Goal: Transaction & Acquisition: Purchase product/service

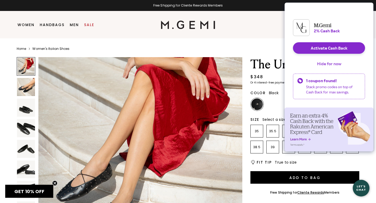
click at [333, 67] on button "Hide for now" at bounding box center [329, 63] width 33 height 11
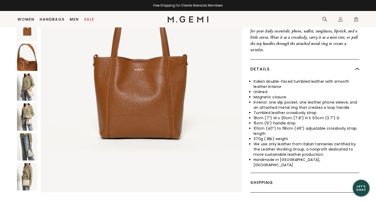
scroll to position [160, 0]
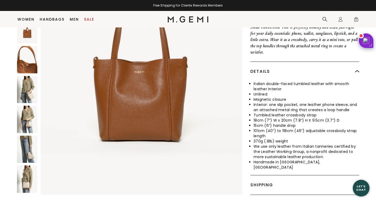
click at [35, 136] on img at bounding box center [27, 149] width 20 height 27
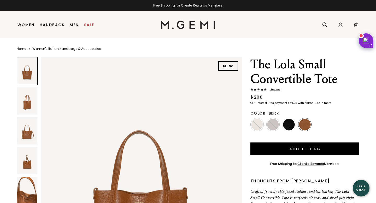
click at [292, 123] on img at bounding box center [289, 125] width 12 height 12
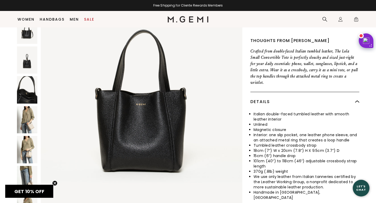
scroll to position [186, 0]
